Goal: Information Seeking & Learning: Learn about a topic

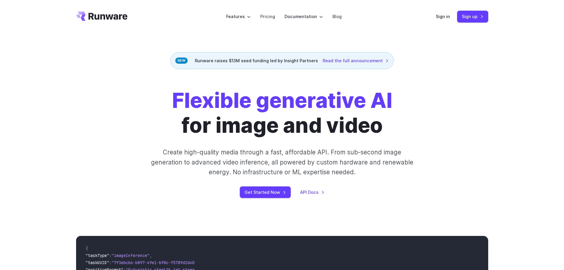
click at [242, 102] on strong "Flexible generative AI" at bounding box center [282, 100] width 220 height 25
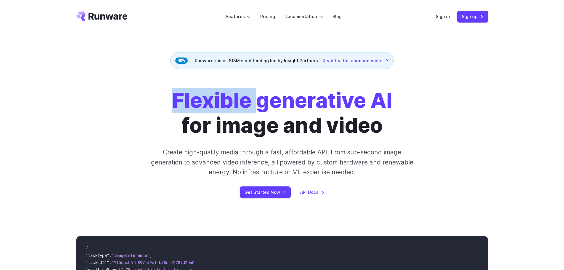
click at [242, 102] on strong "Flexible generative AI" at bounding box center [282, 100] width 220 height 25
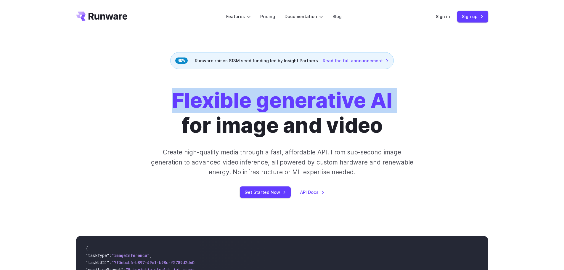
click at [242, 102] on strong "Flexible generative AI" at bounding box center [282, 100] width 220 height 25
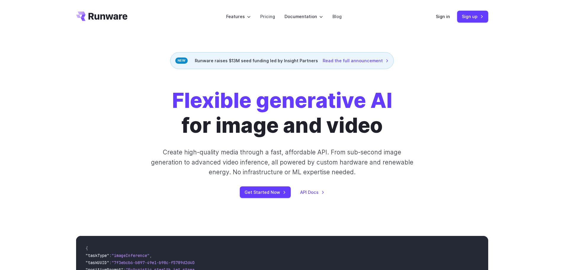
click at [255, 120] on h1 "Flexible generative AI for image and video" at bounding box center [282, 113] width 220 height 50
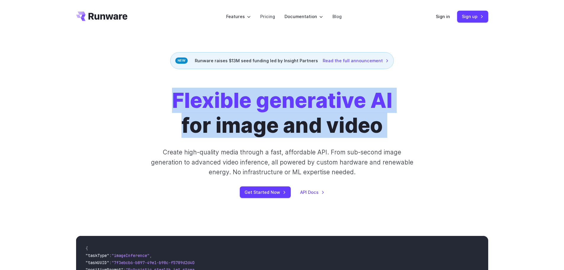
drag, startPoint x: 255, startPoint y: 120, endPoint x: 257, endPoint y: 106, distance: 14.3
click at [257, 107] on h1 "Flexible generative AI for image and video" at bounding box center [282, 113] width 220 height 50
click at [265, 17] on link "Pricing" at bounding box center [267, 16] width 15 height 7
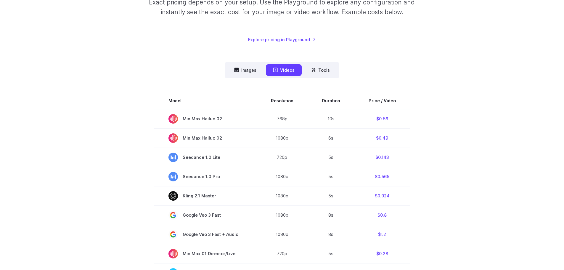
scroll to position [118, 0]
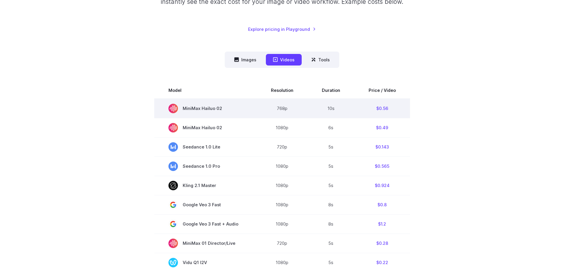
click at [203, 107] on span "MiniMax Hailuo 02" at bounding box center [205, 108] width 74 height 9
click at [379, 117] on td "$0.56" at bounding box center [382, 109] width 56 height 20
click at [382, 112] on td "$0.56" at bounding box center [382, 109] width 56 height 20
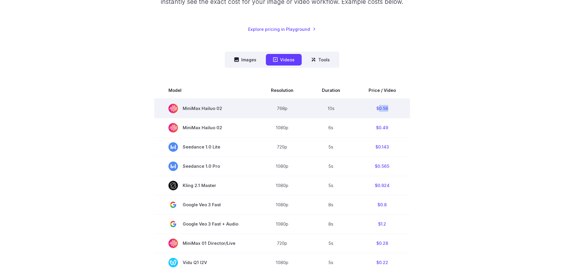
click at [382, 112] on td "$0.56" at bounding box center [382, 109] width 56 height 20
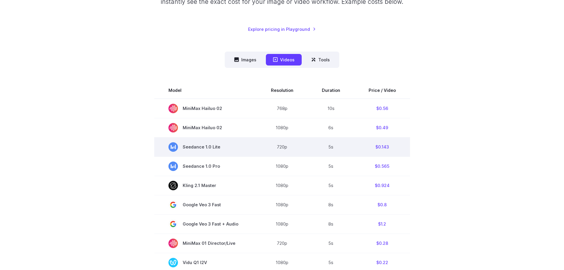
click at [382, 142] on td "$0.143" at bounding box center [382, 146] width 56 height 19
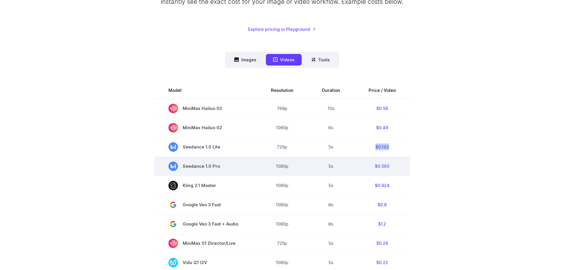
drag, startPoint x: 382, startPoint y: 142, endPoint x: 380, endPoint y: 162, distance: 19.6
click at [382, 142] on td "$0.143" at bounding box center [382, 146] width 56 height 19
click at [380, 165] on td "$0.565" at bounding box center [382, 165] width 56 height 19
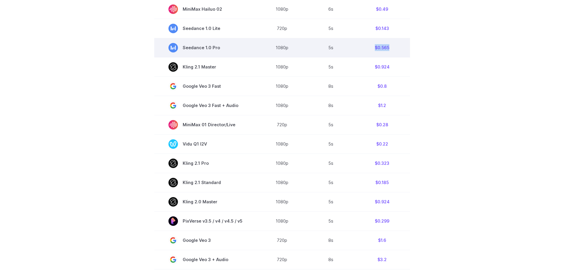
scroll to position [385, 0]
